Goal: Task Accomplishment & Management: Complete application form

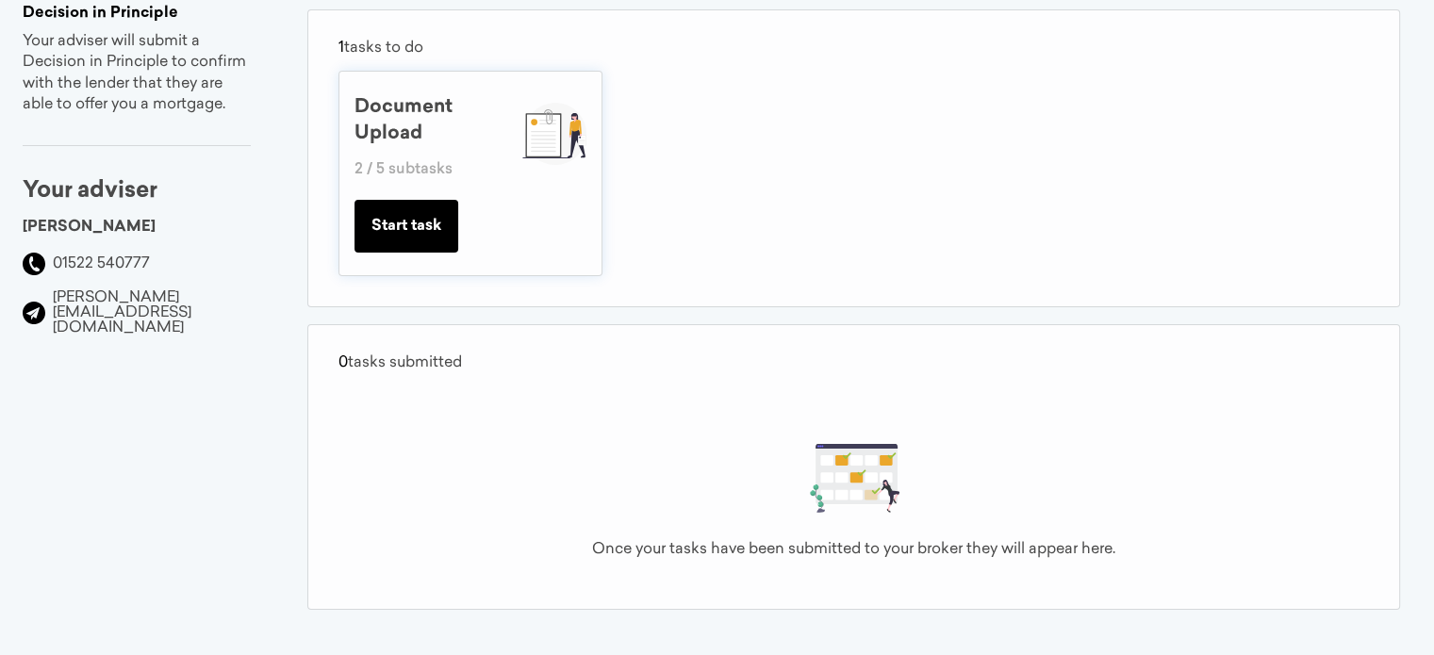
scroll to position [7, 0]
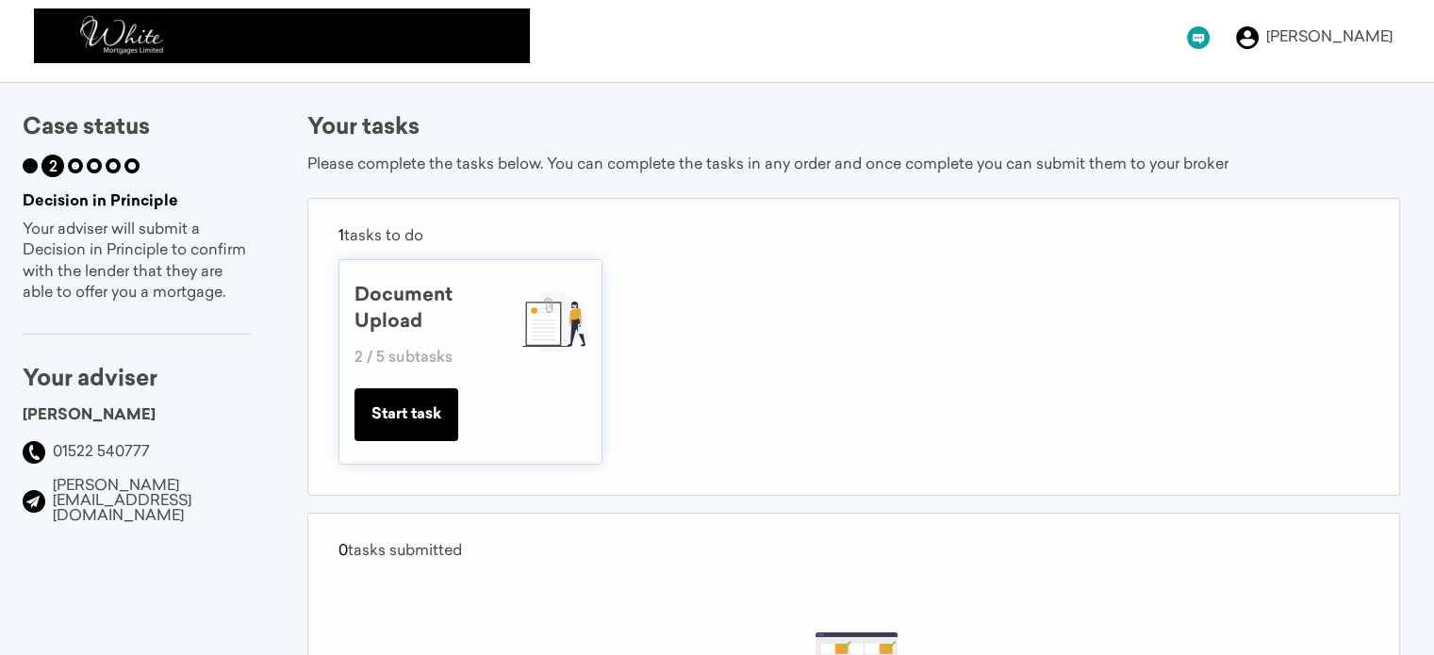
click at [452, 402] on button "Start task" at bounding box center [406, 414] width 104 height 53
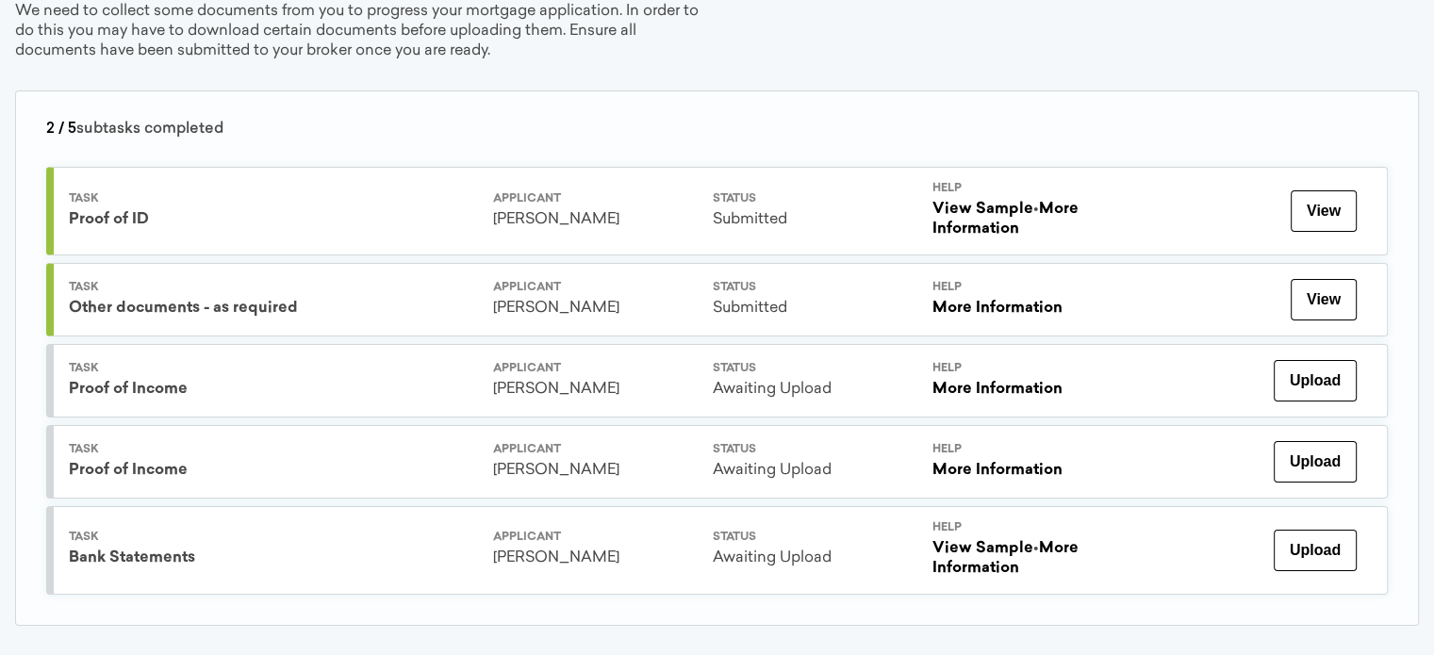
scroll to position [236, 0]
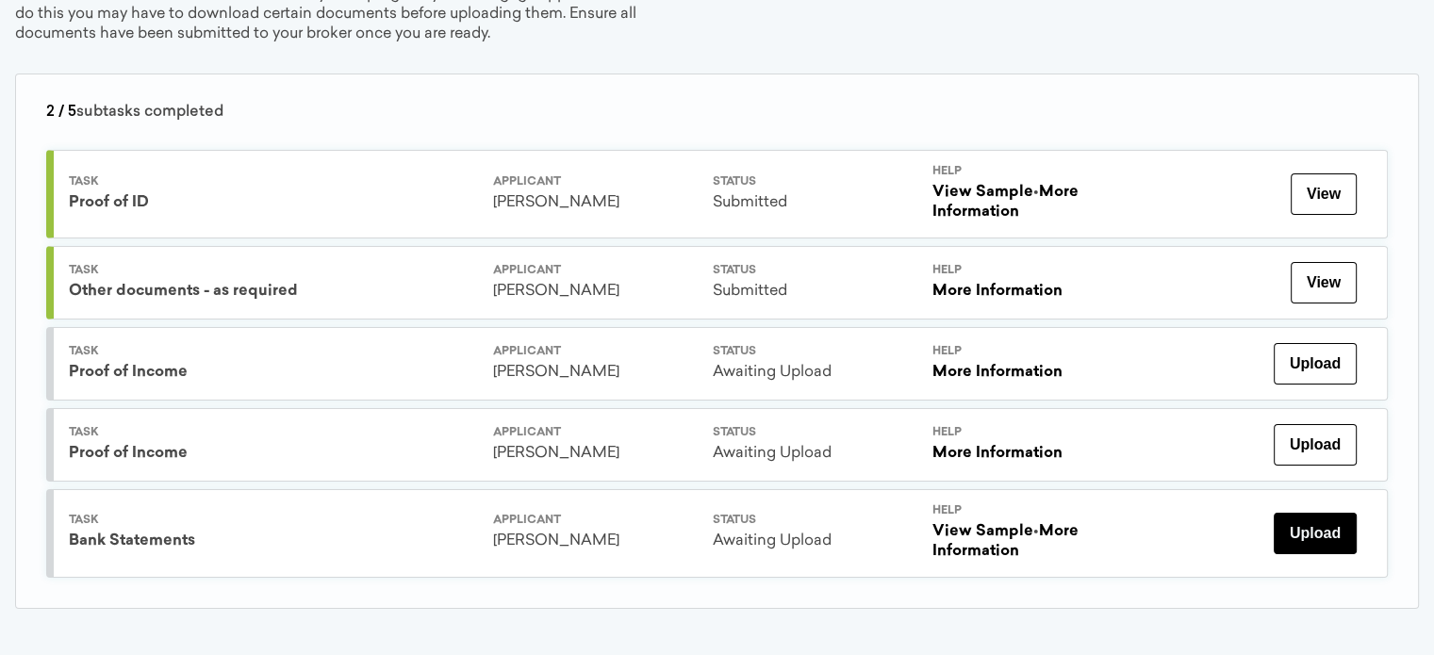
click at [1312, 530] on button "Upload" at bounding box center [1314, 533] width 83 height 41
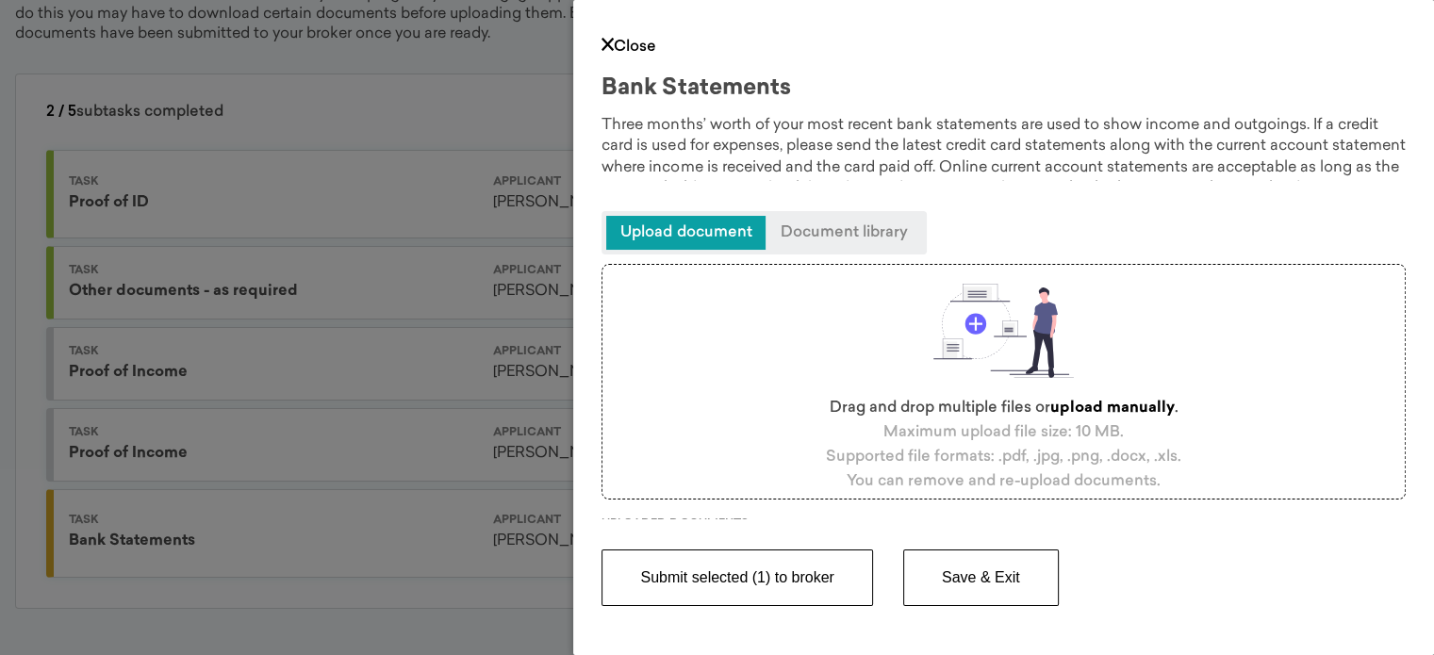
click at [795, 580] on button "Submit selected (1) to broker" at bounding box center [736, 577] width 270 height 57
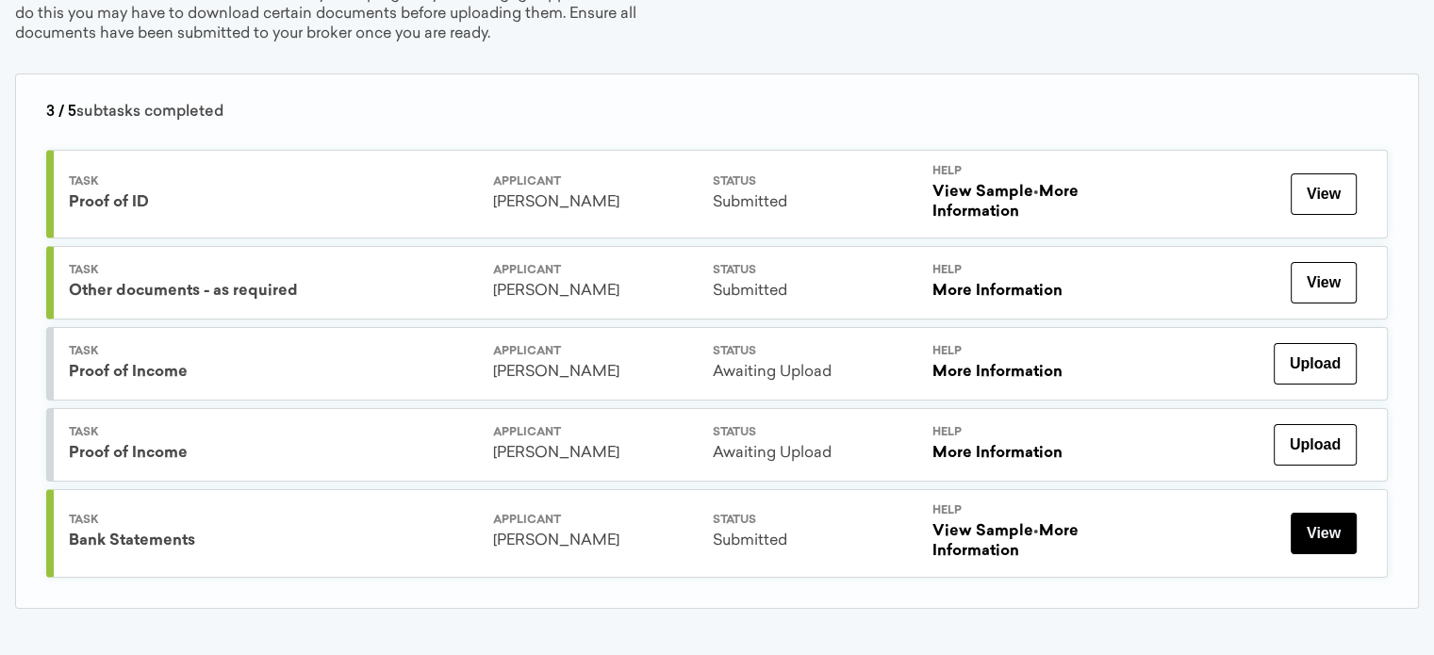
click at [1323, 523] on button "View" at bounding box center [1323, 533] width 66 height 41
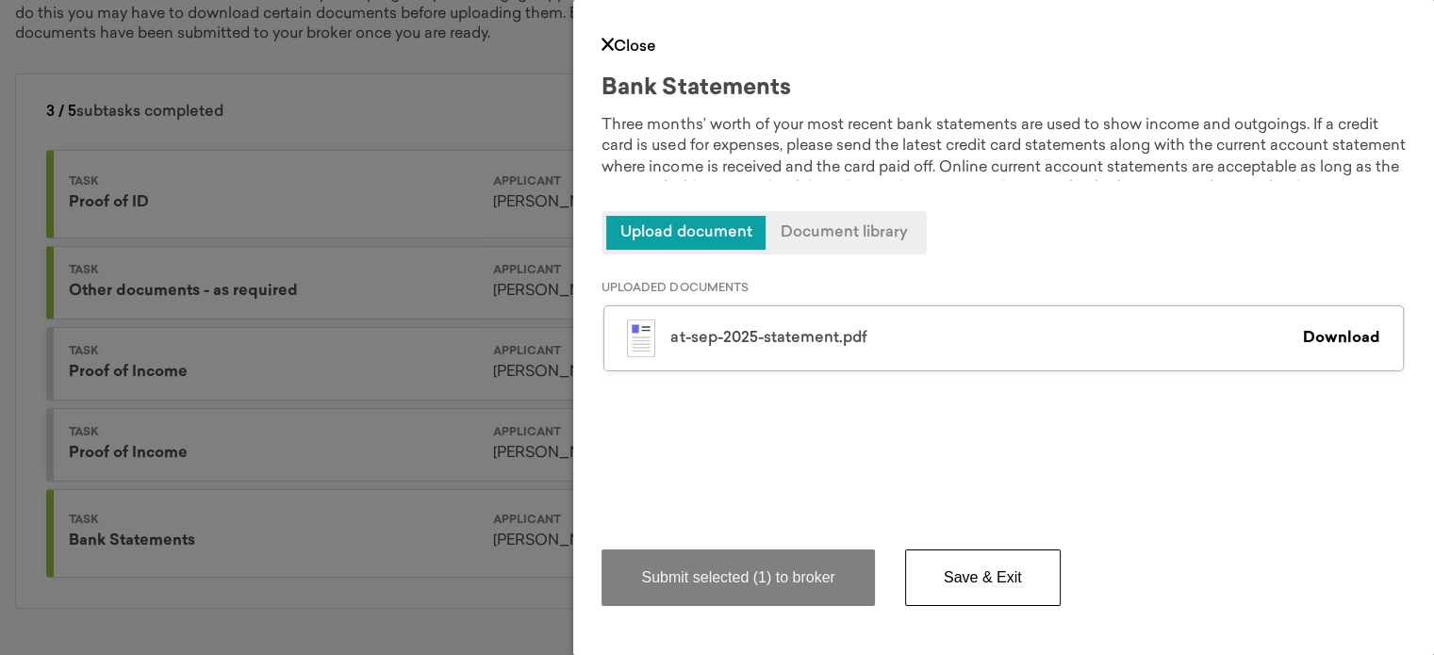
click at [610, 46] on icon at bounding box center [607, 44] width 12 height 13
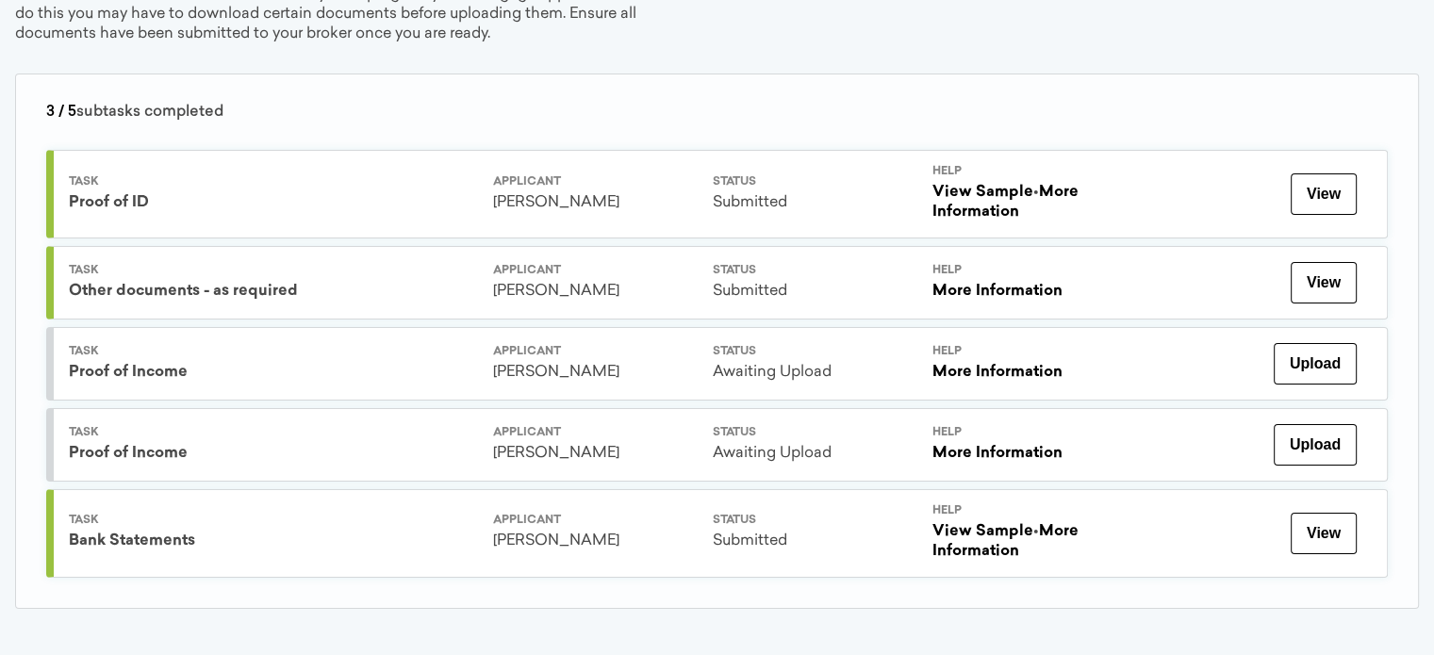
scroll to position [0, 0]
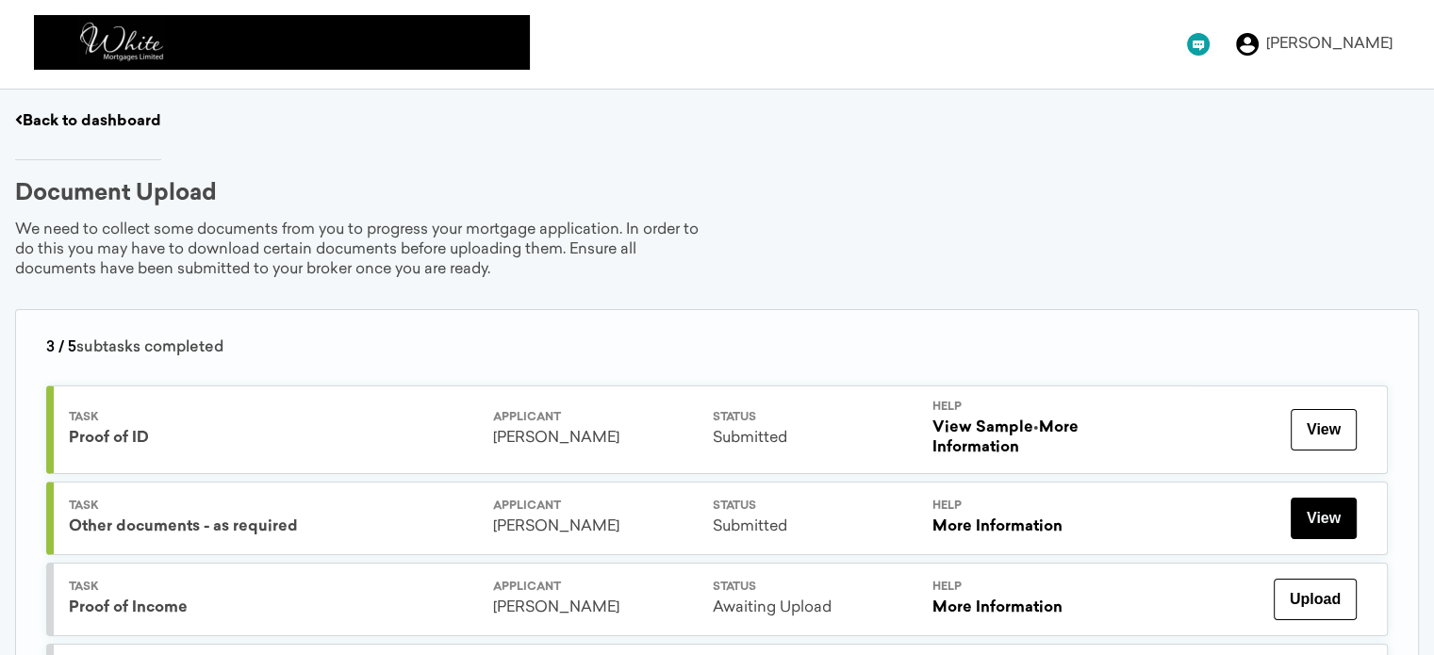
click at [1305, 523] on button "View" at bounding box center [1323, 518] width 66 height 41
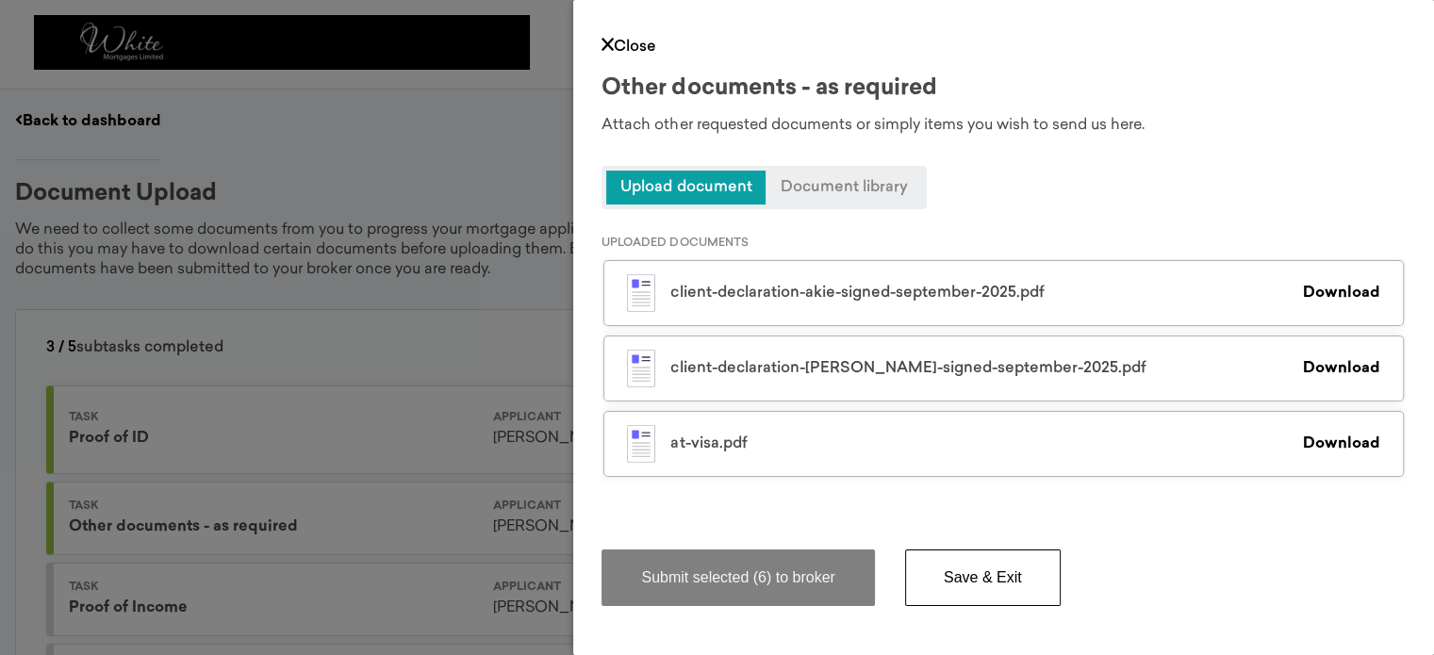
click at [723, 183] on span "Upload document" at bounding box center [685, 188] width 159 height 34
click at [617, 44] on link "Close" at bounding box center [628, 47] width 55 height 15
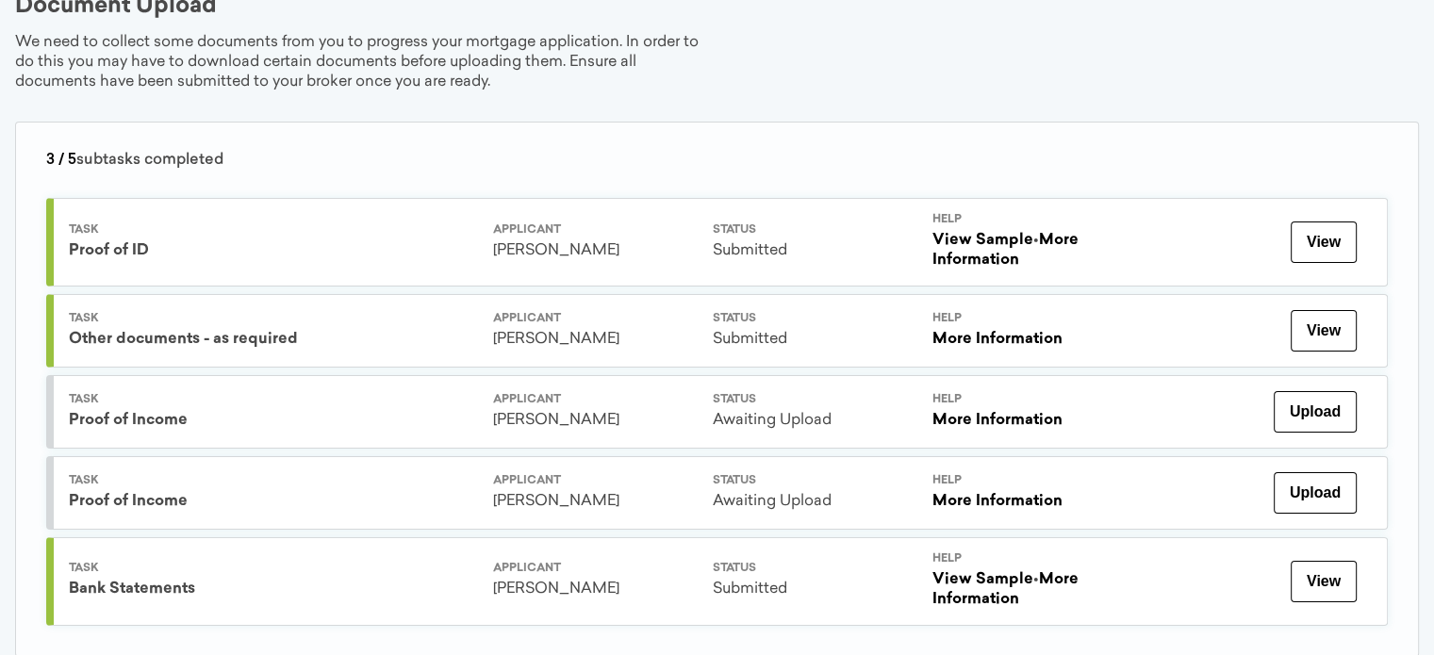
scroll to position [188, 0]
click at [1327, 239] on button "View" at bounding box center [1323, 241] width 66 height 41
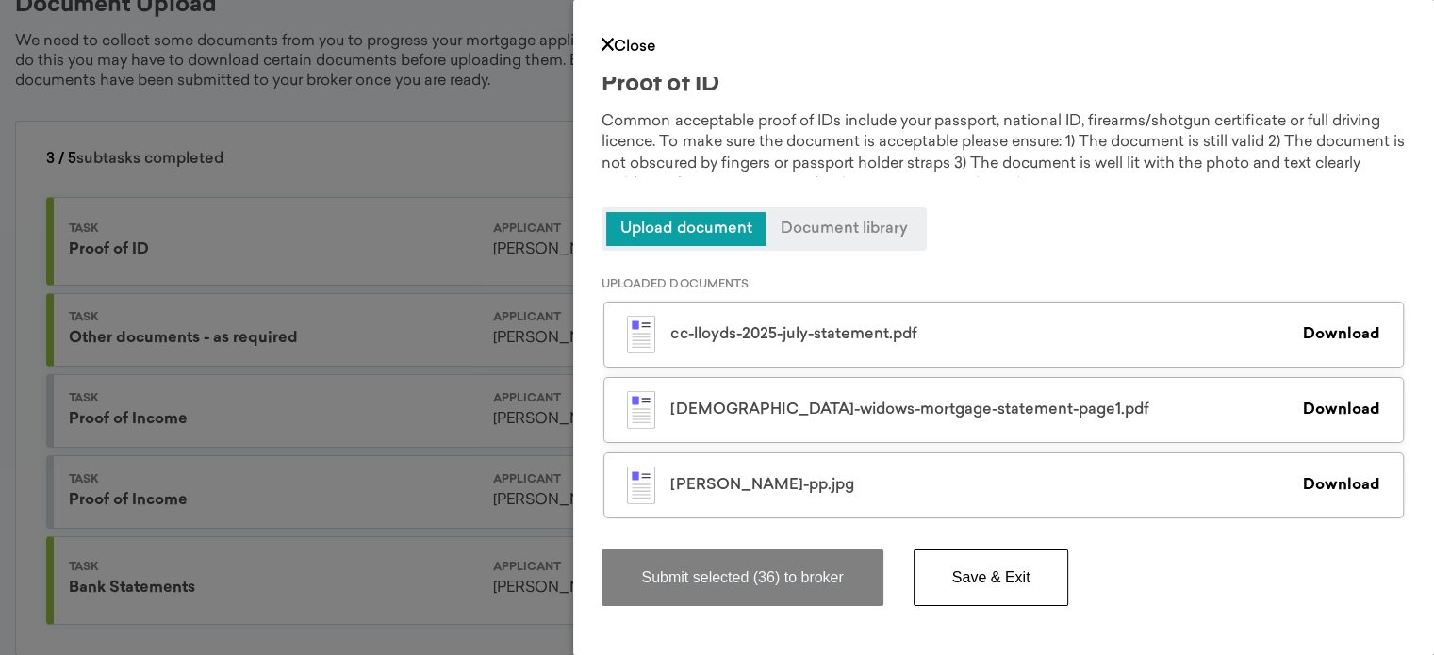
scroll to position [0, 0]
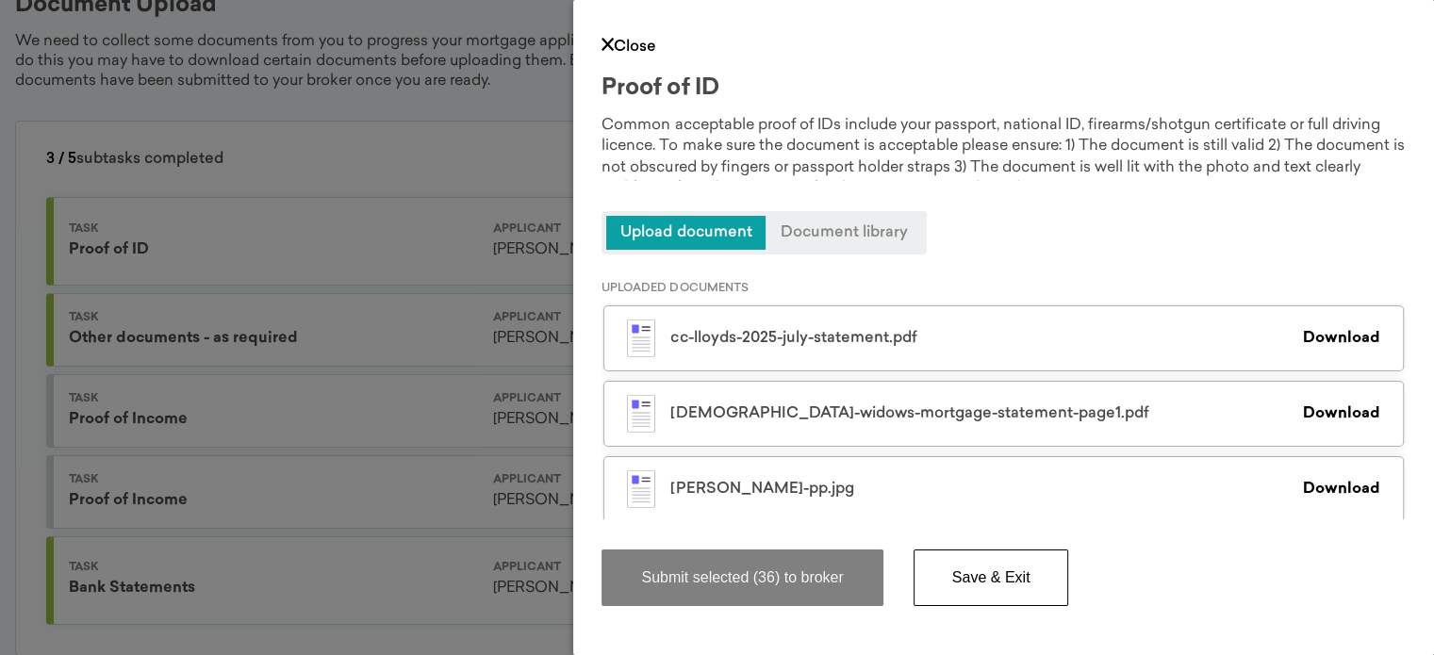
click at [634, 46] on link "Close" at bounding box center [628, 47] width 55 height 15
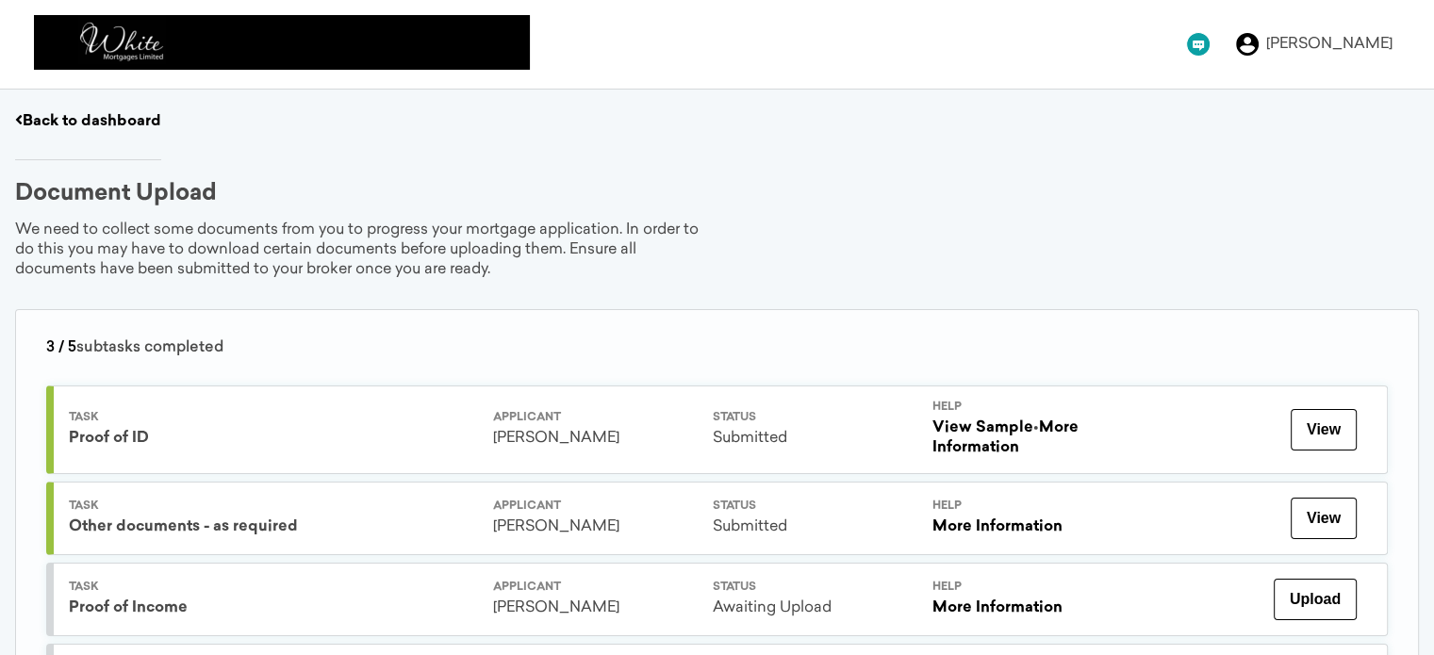
scroll to position [188, 0]
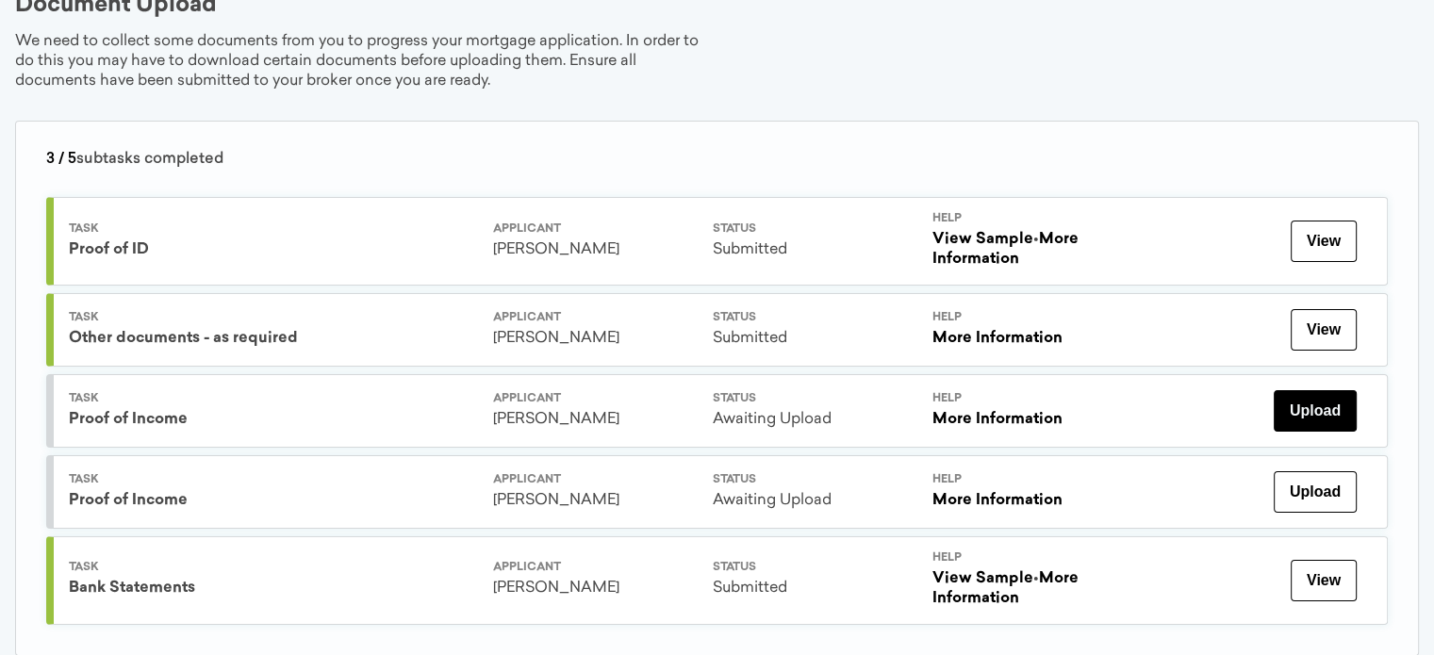
click at [1316, 401] on button "Upload" at bounding box center [1314, 410] width 83 height 41
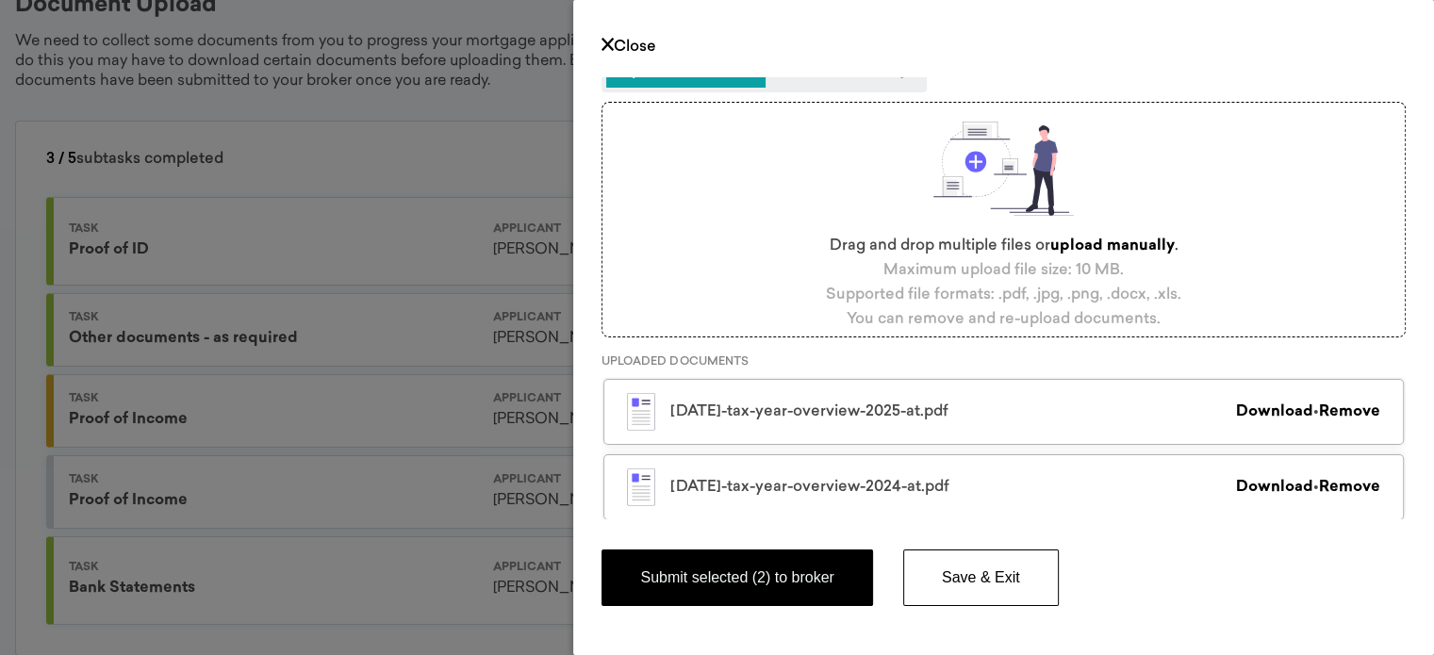
scroll to position [158, 0]
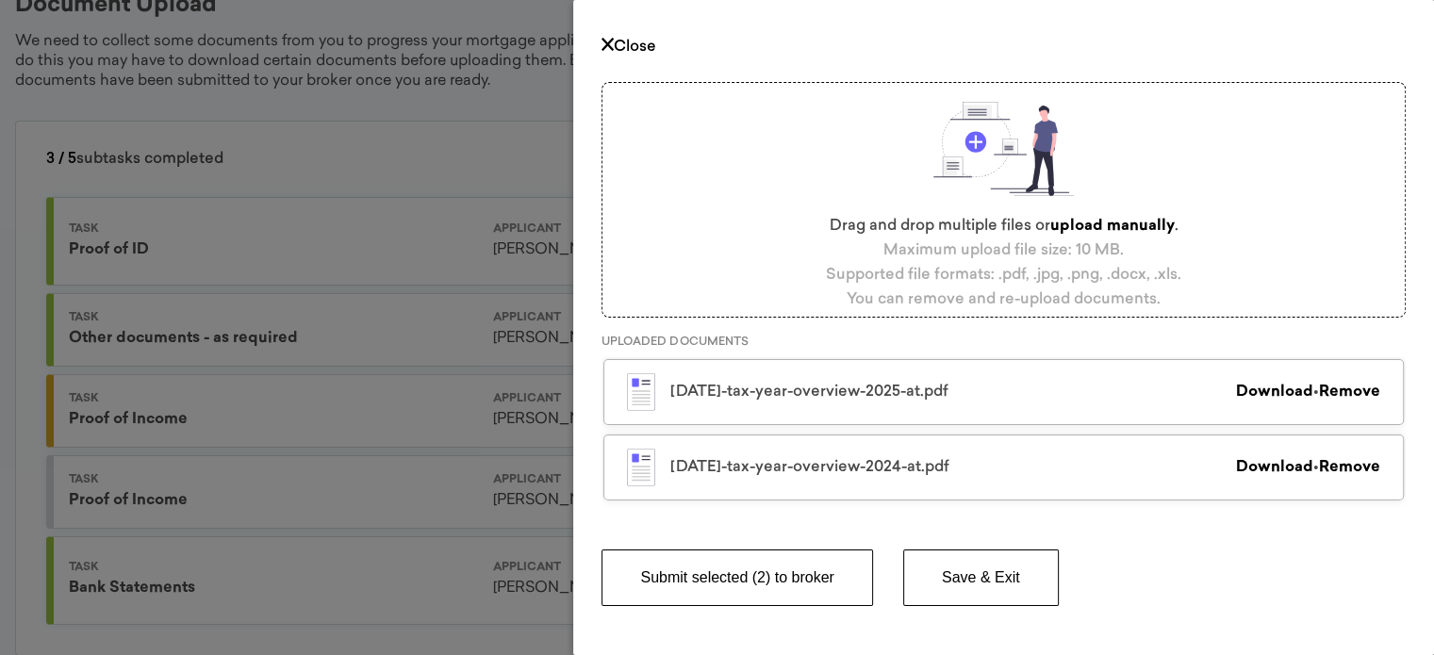
click at [750, 577] on button "Submit selected (2) to broker" at bounding box center [736, 577] width 270 height 57
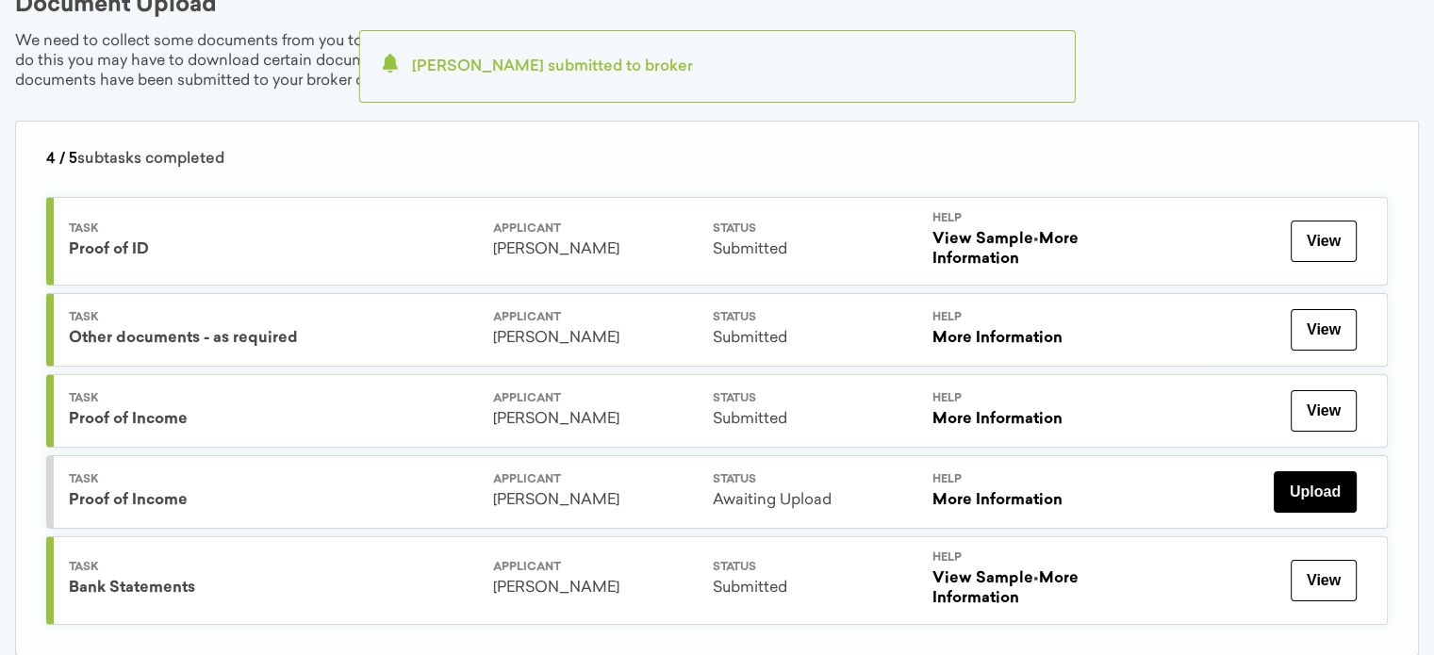
click at [1323, 481] on button "Upload" at bounding box center [1314, 491] width 83 height 41
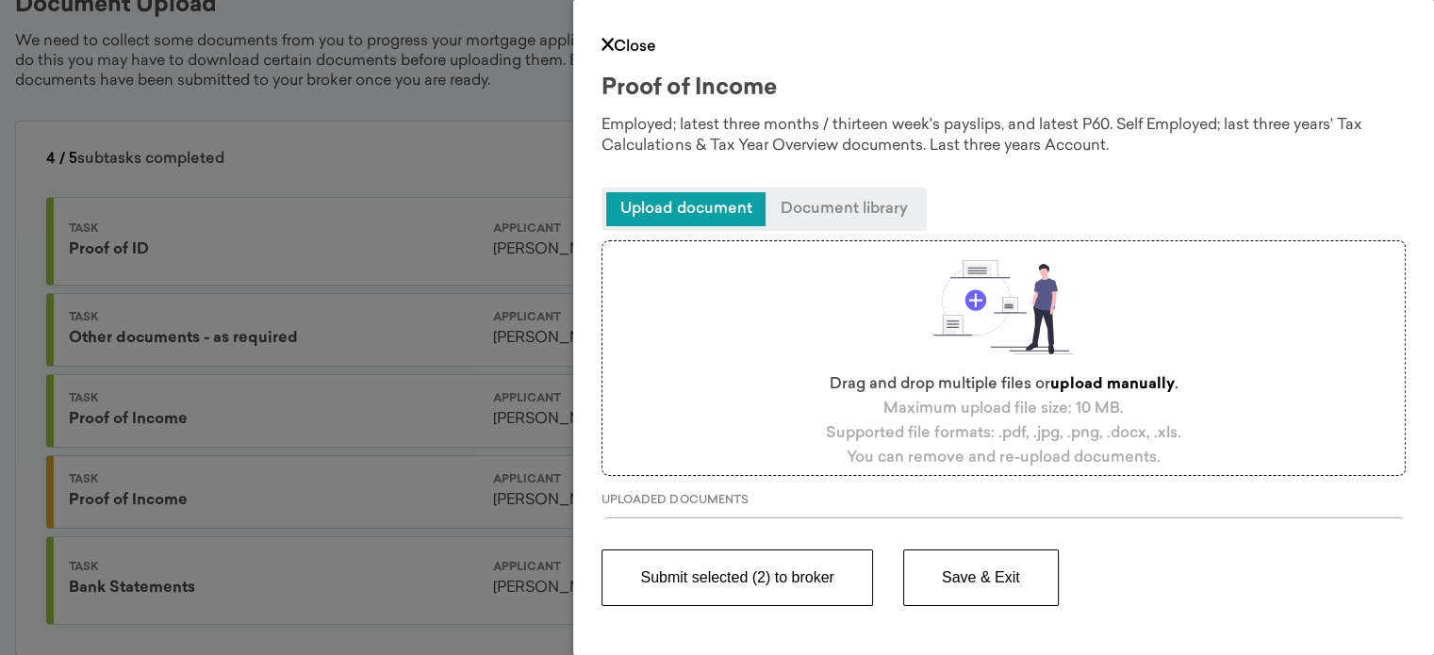
click at [773, 572] on button "Submit selected (2) to broker" at bounding box center [736, 577] width 270 height 57
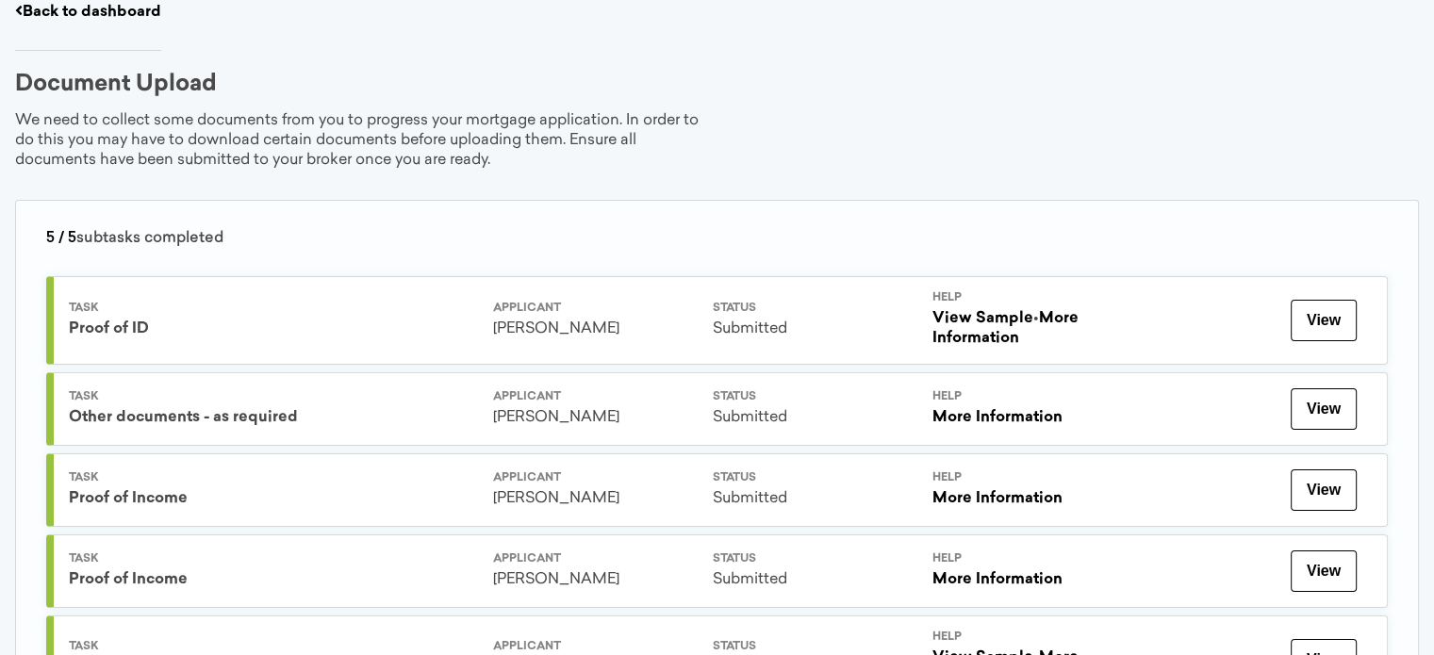
scroll to position [0, 0]
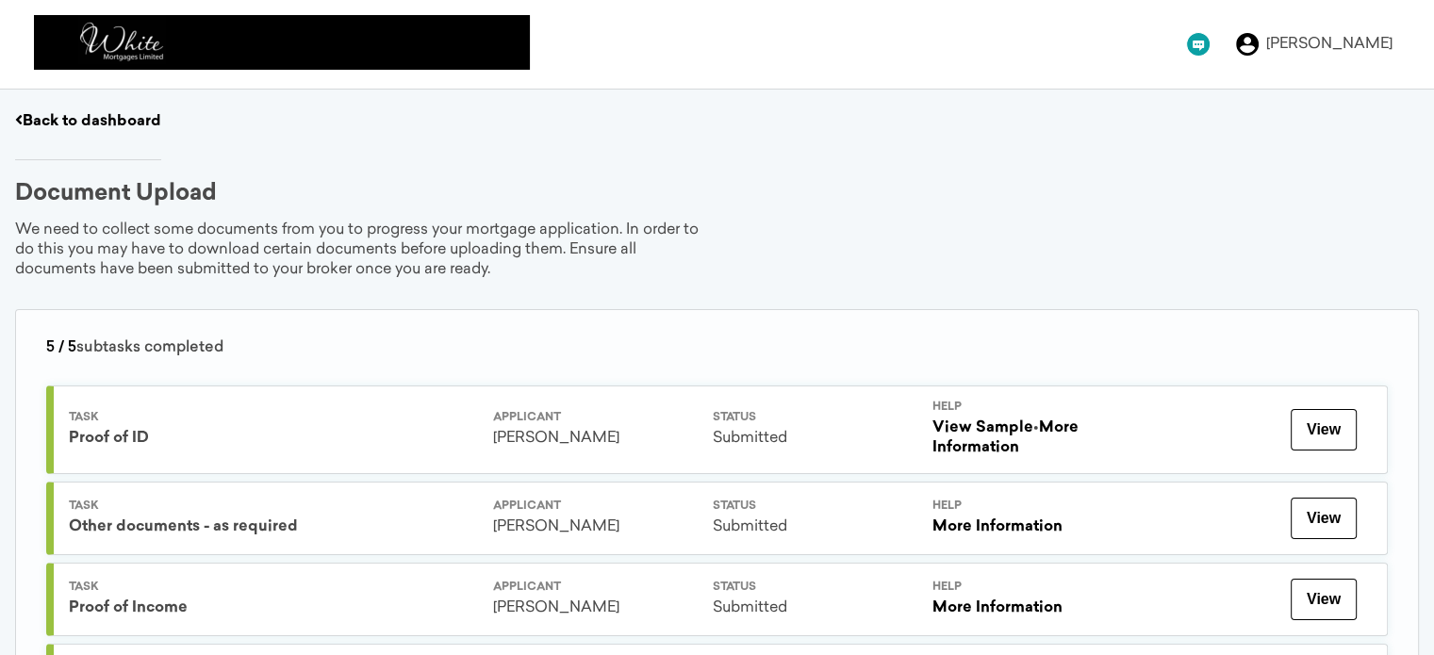
click at [68, 114] on link "Back to dashboard" at bounding box center [88, 121] width 146 height 15
